Goal: Contribute content: Add original content to the website for others to see

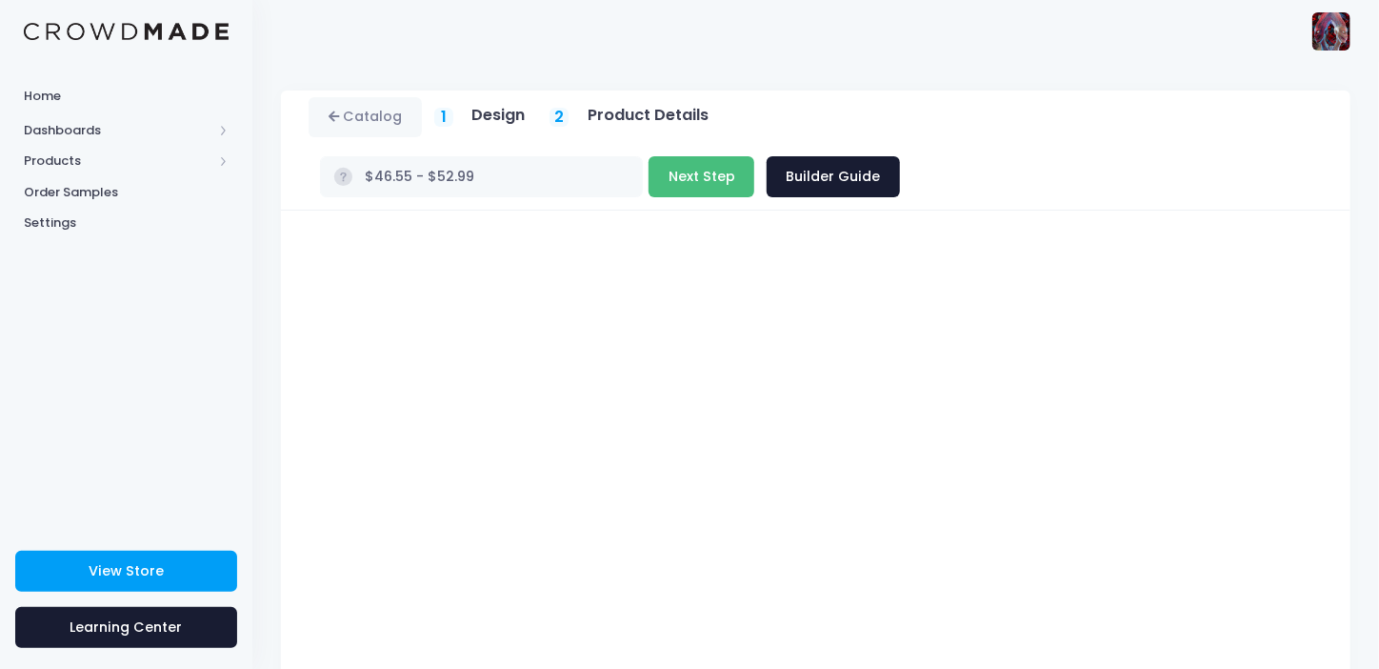
click at [754, 156] on button "Next Step" at bounding box center [702, 176] width 106 height 41
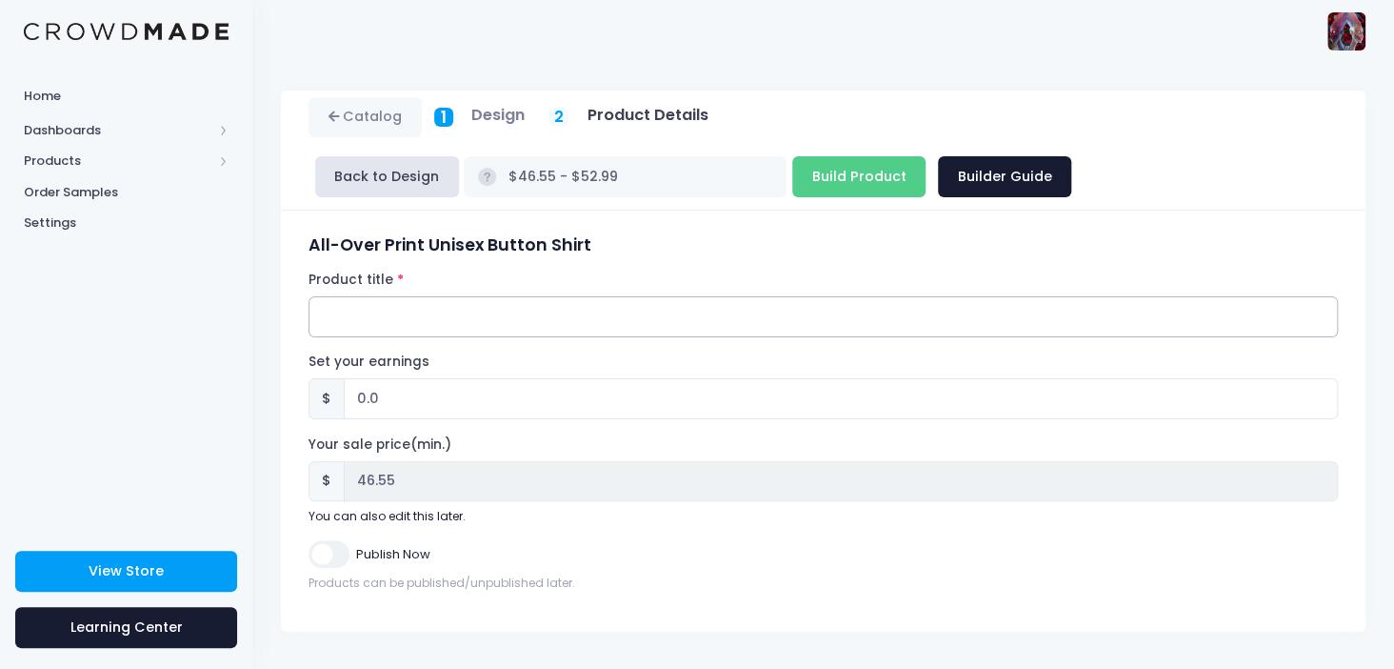
click at [362, 315] on input "Product title" at bounding box center [823, 316] width 1029 height 41
type input "HELLER"
click at [365, 393] on input "0.0" at bounding box center [841, 398] width 994 height 41
type input "2.0"
type input "$48.55 - $54.99"
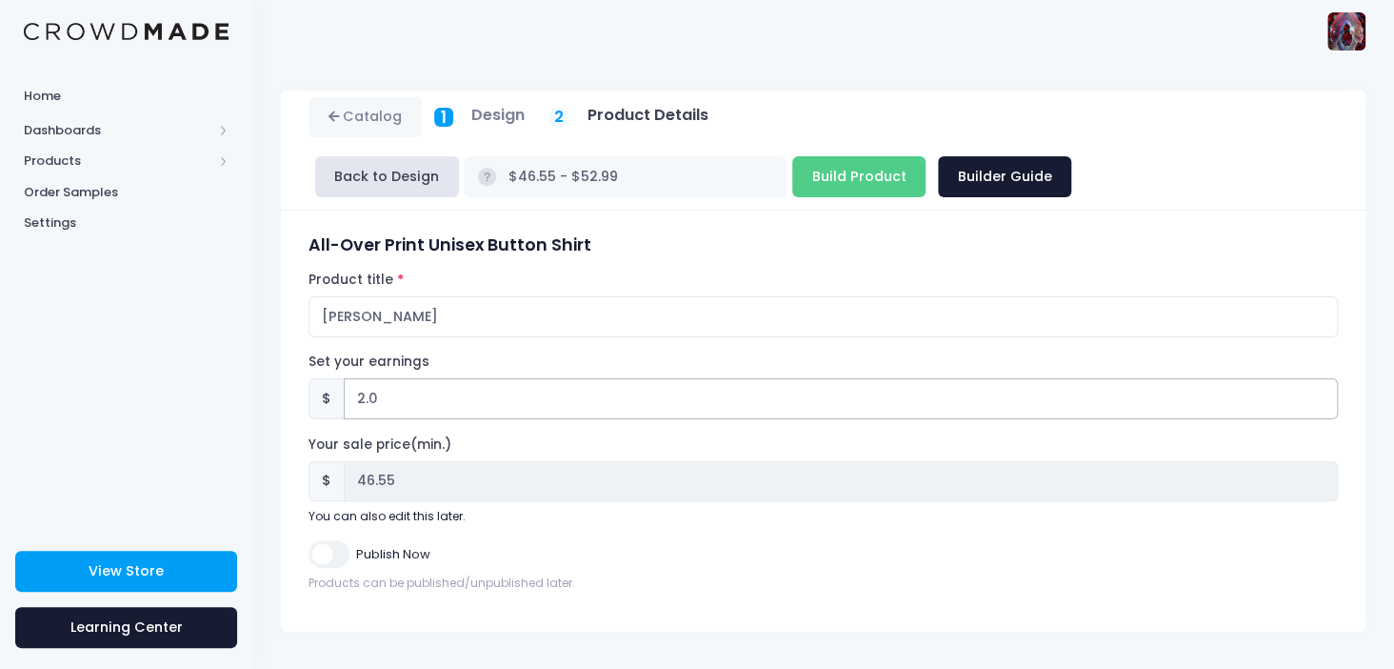
type input "48.55"
type input "25.0"
type input "$71.55 - $77.99"
type input "71.55"
type input "25.0"
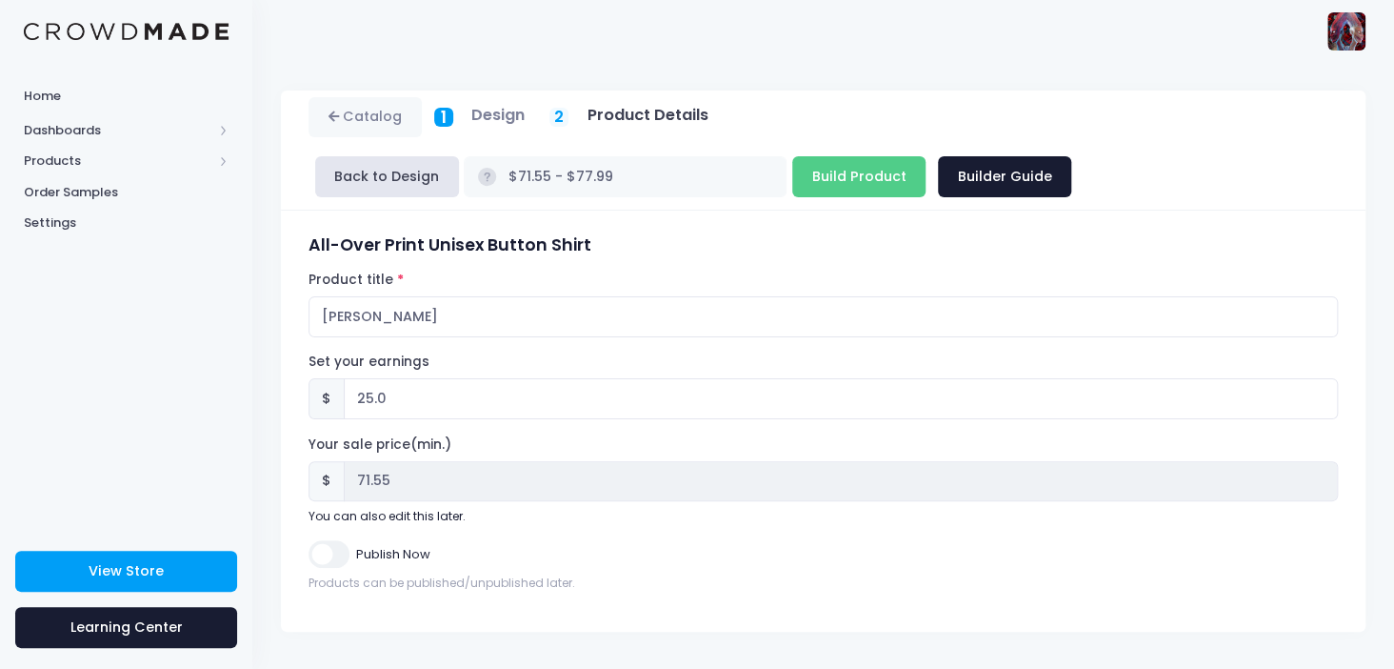
click at [331, 554] on input "Publish Now" at bounding box center [329, 554] width 40 height 28
checkbox input "true"
click at [792, 176] on input "Build Product" at bounding box center [858, 176] width 133 height 41
type input "Building product..."
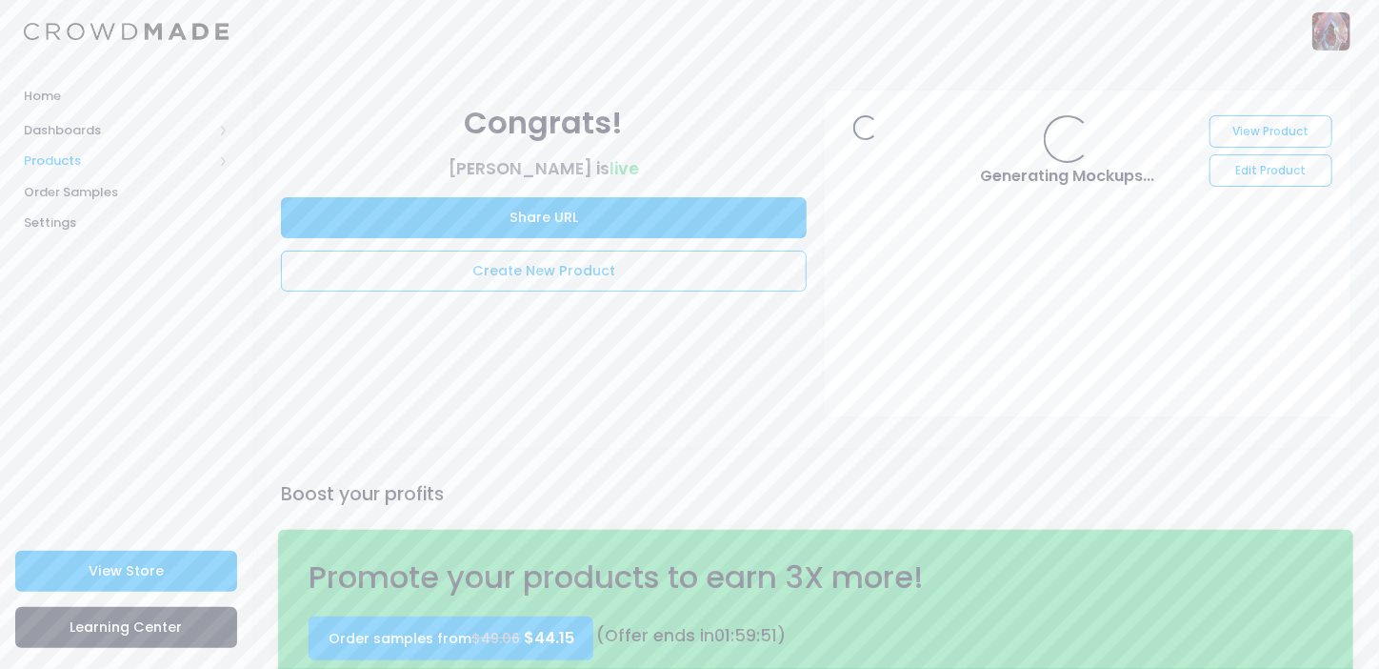
click at [54, 156] on span "Products" at bounding box center [118, 160] width 189 height 19
click at [115, 190] on span "Product Builder" at bounding box center [142, 192] width 174 height 19
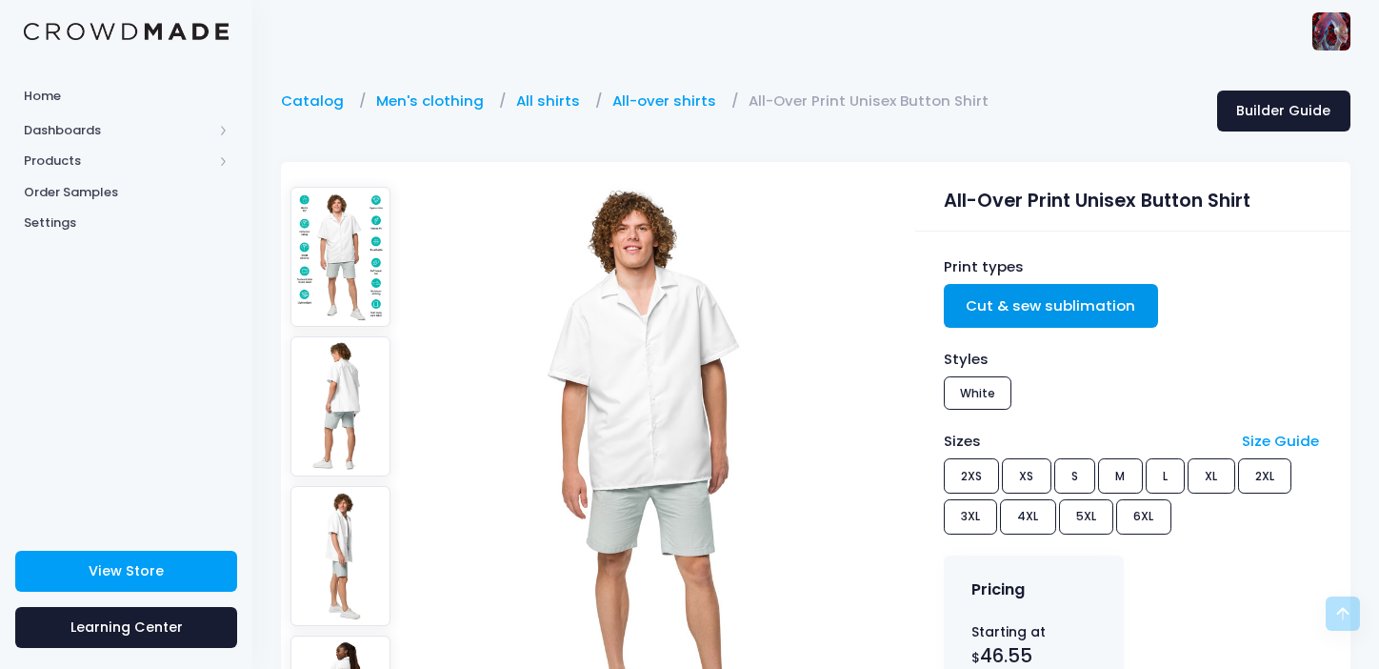
scroll to position [286, 0]
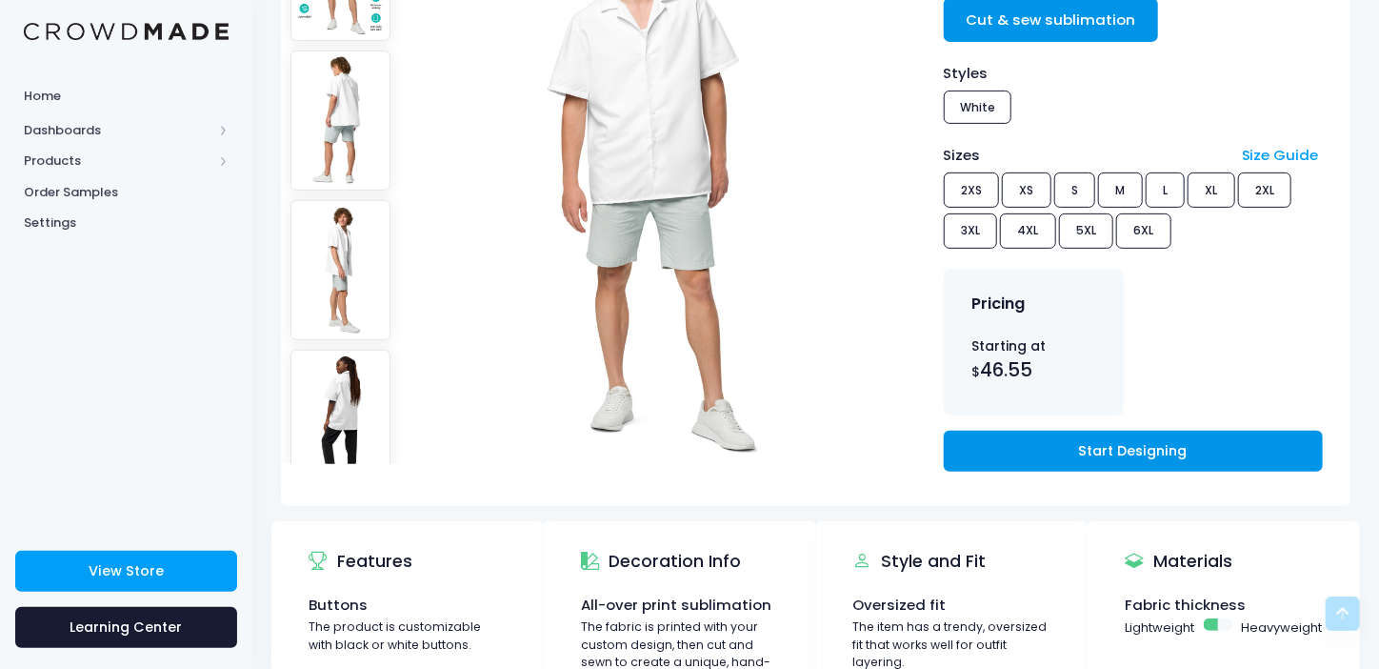
click at [1158, 439] on link "Start Designing" at bounding box center [1133, 450] width 379 height 41
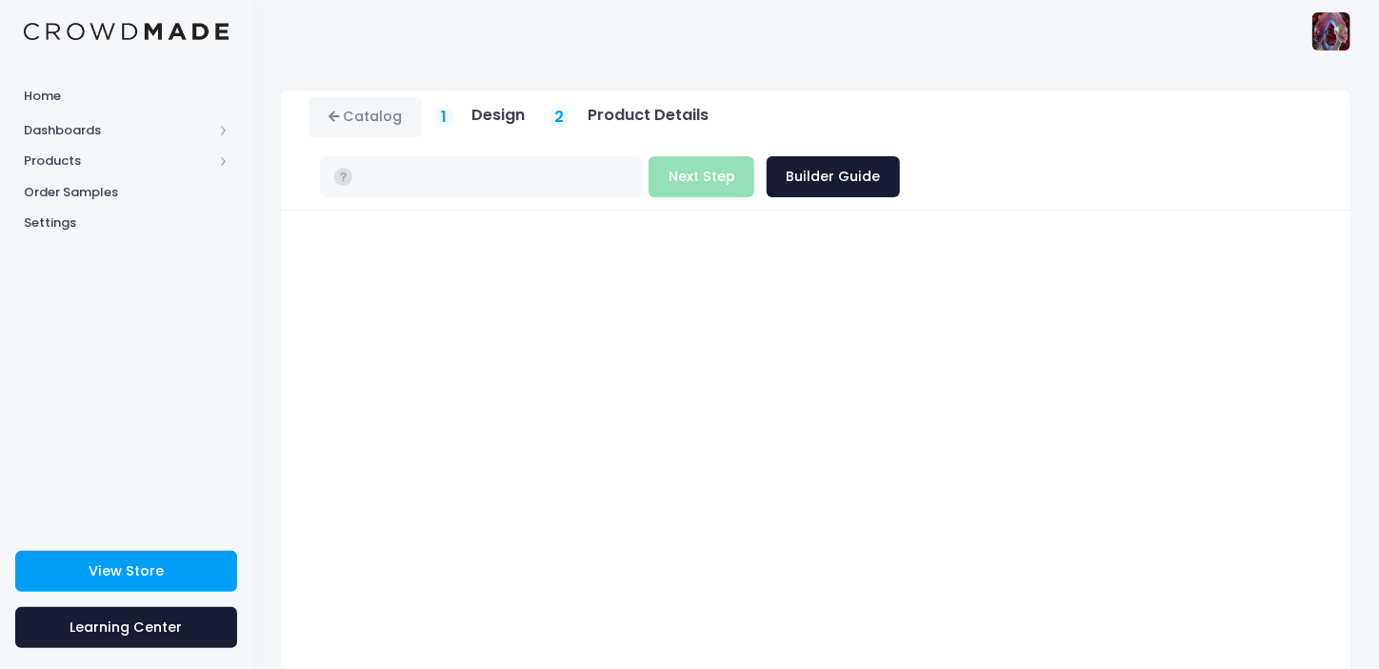
type input "$46.55 - $52.99"
click at [754, 156] on button "Next Step" at bounding box center [702, 176] width 106 height 41
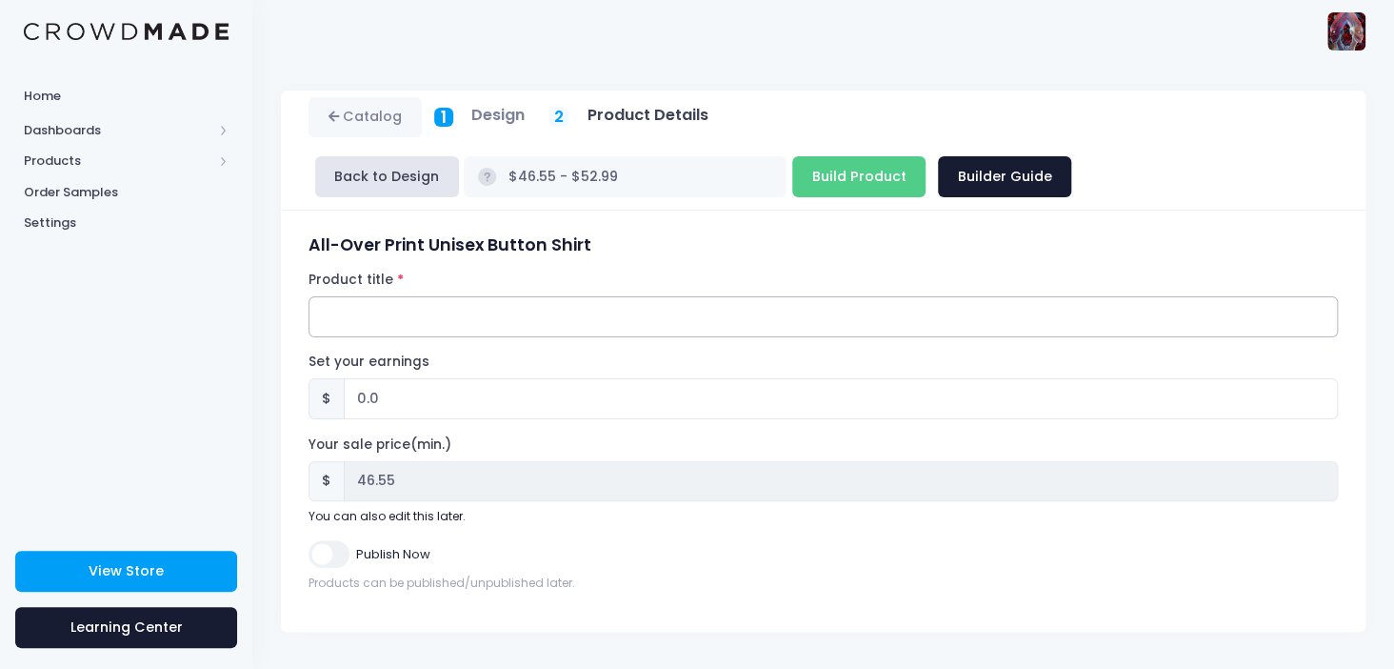
click at [362, 315] on input "Product title" at bounding box center [823, 316] width 1029 height 41
type input "2"
click at [509, 315] on input "Razor Wire black and white button up" at bounding box center [823, 316] width 1029 height 41
type input "Razor Wire black and white unisex button up"
drag, startPoint x: 351, startPoint y: 397, endPoint x: 423, endPoint y: 382, distance: 73.0
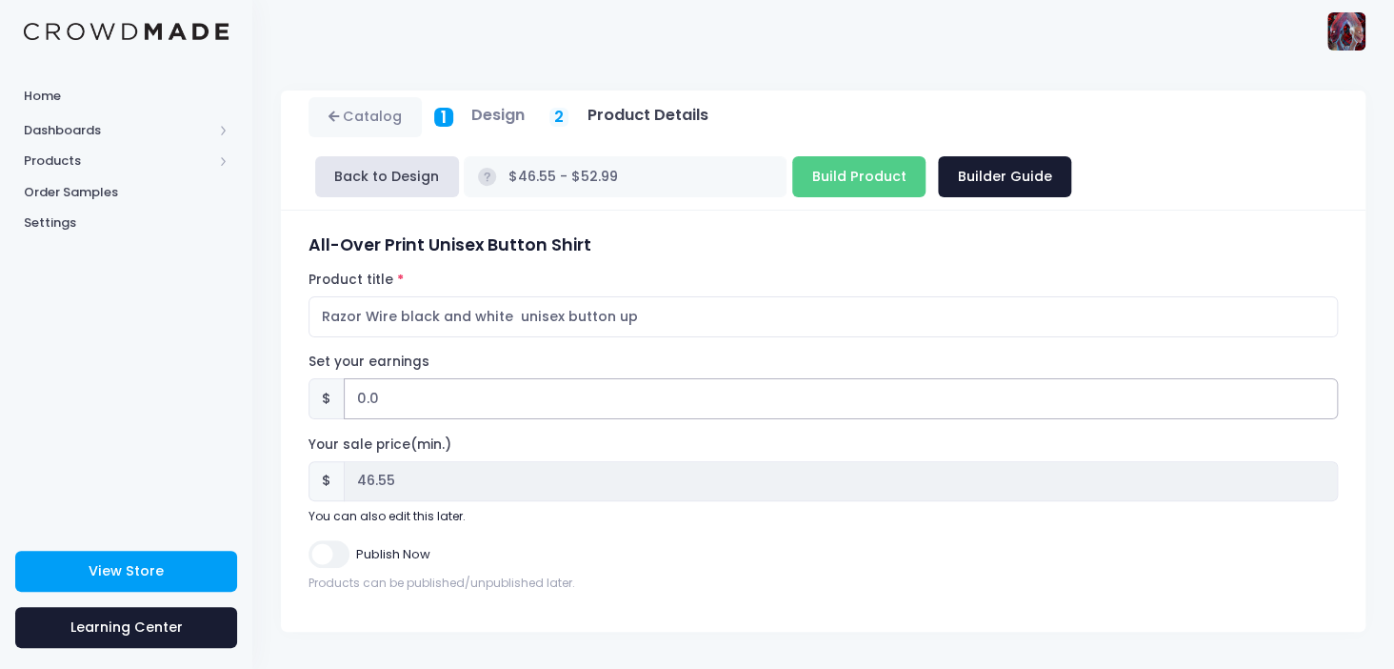
click at [423, 382] on input "0.0" at bounding box center [841, 398] width 994 height 41
type input "2"
type input "$48.55 - $54.99"
type input "48.55"
type input "25"
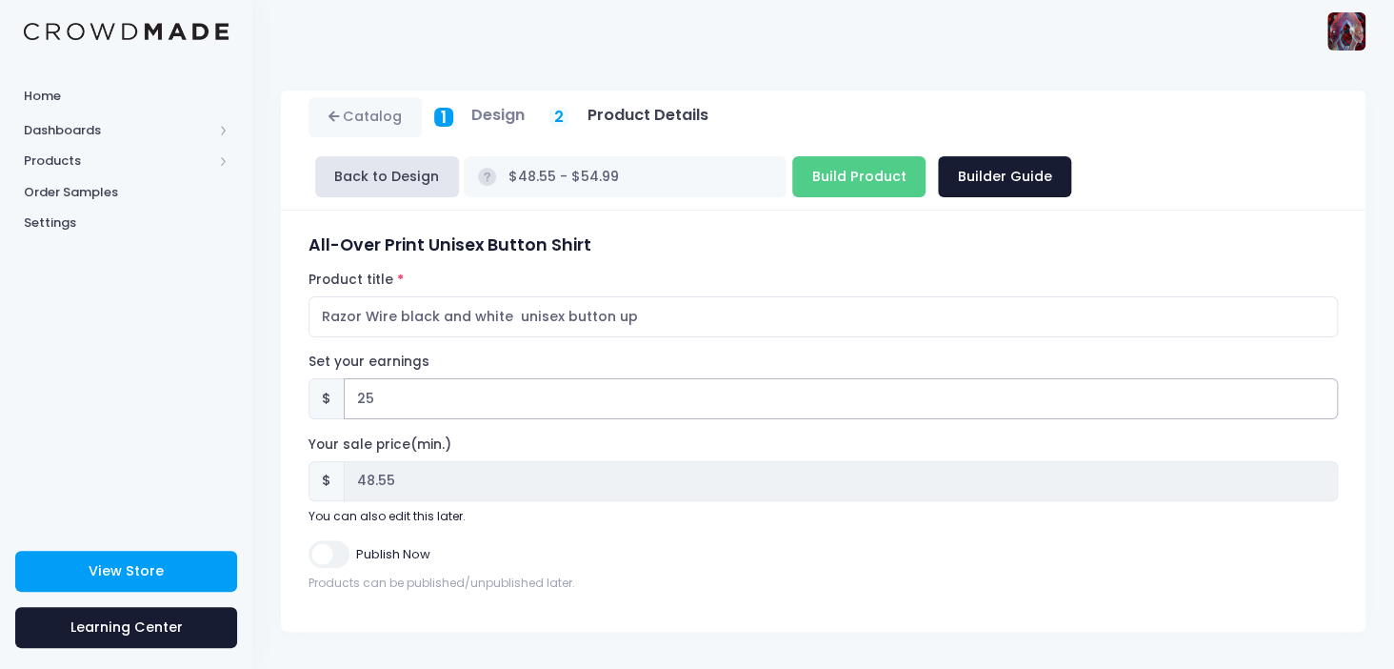
type input "$71.55 - $77.99"
type input "71.55"
type input "25"
click at [319, 553] on input "Publish Now" at bounding box center [329, 554] width 40 height 28
checkbox input "true"
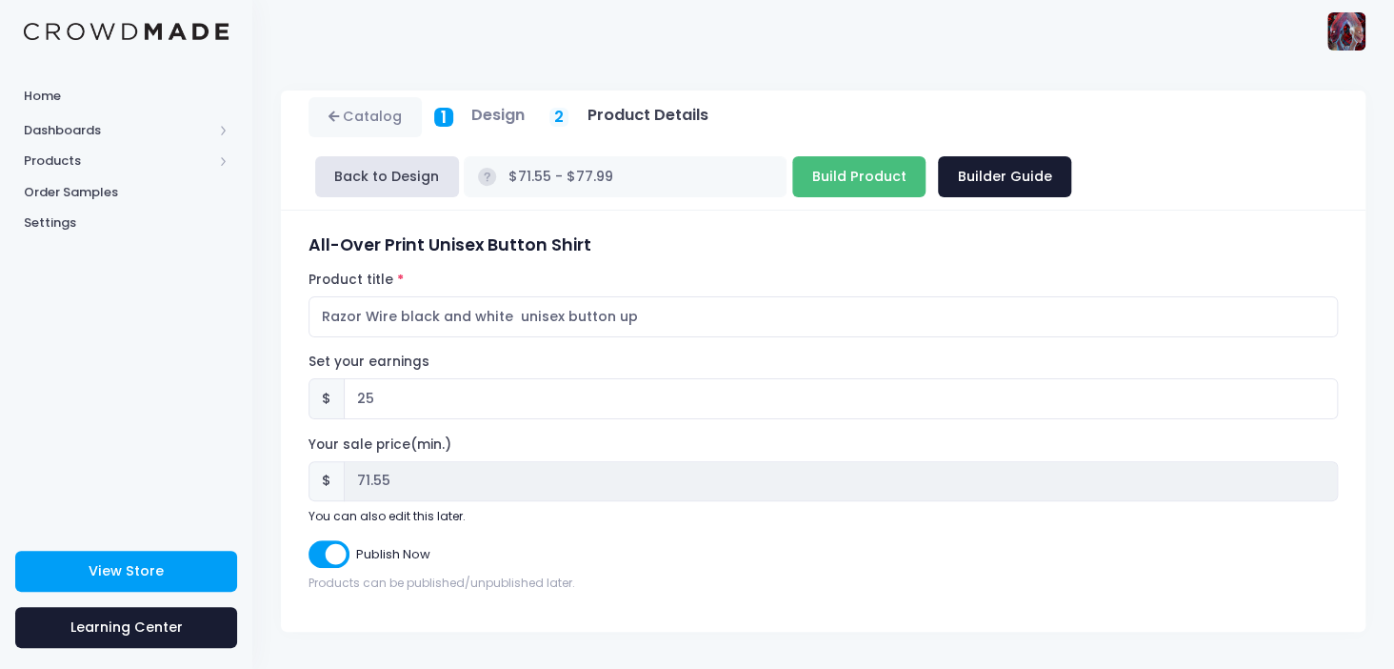
click at [792, 173] on input "Build Product" at bounding box center [858, 176] width 133 height 41
type input "Building product..."
